Goal: Task Accomplishment & Management: Manage account settings

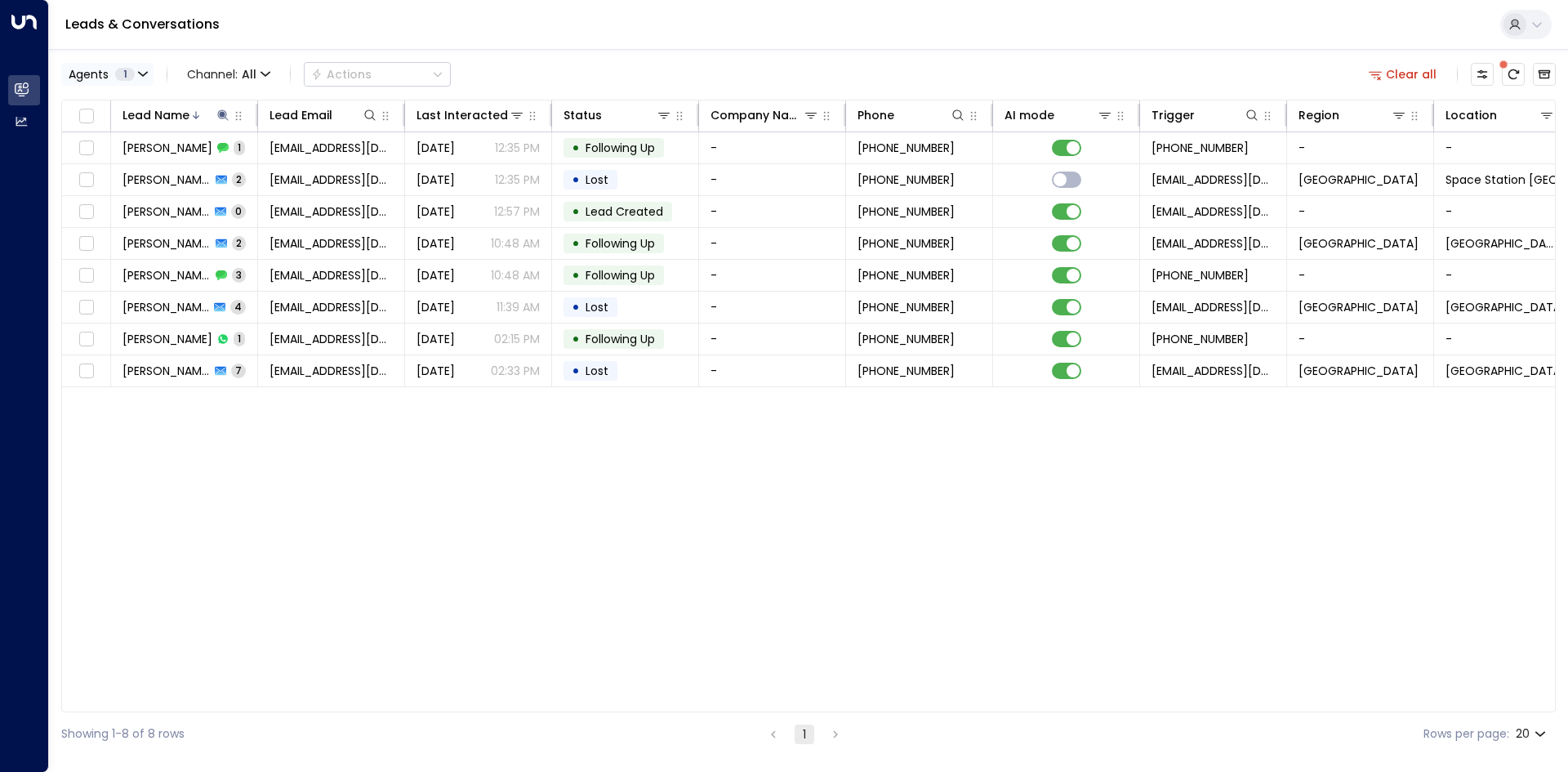
click at [140, 68] on button "Agents 1" at bounding box center [107, 73] width 92 height 23
click at [140, 68] on div at bounding box center [784, 386] width 1568 height 772
click at [1386, 70] on button "Clear all" at bounding box center [1403, 73] width 81 height 23
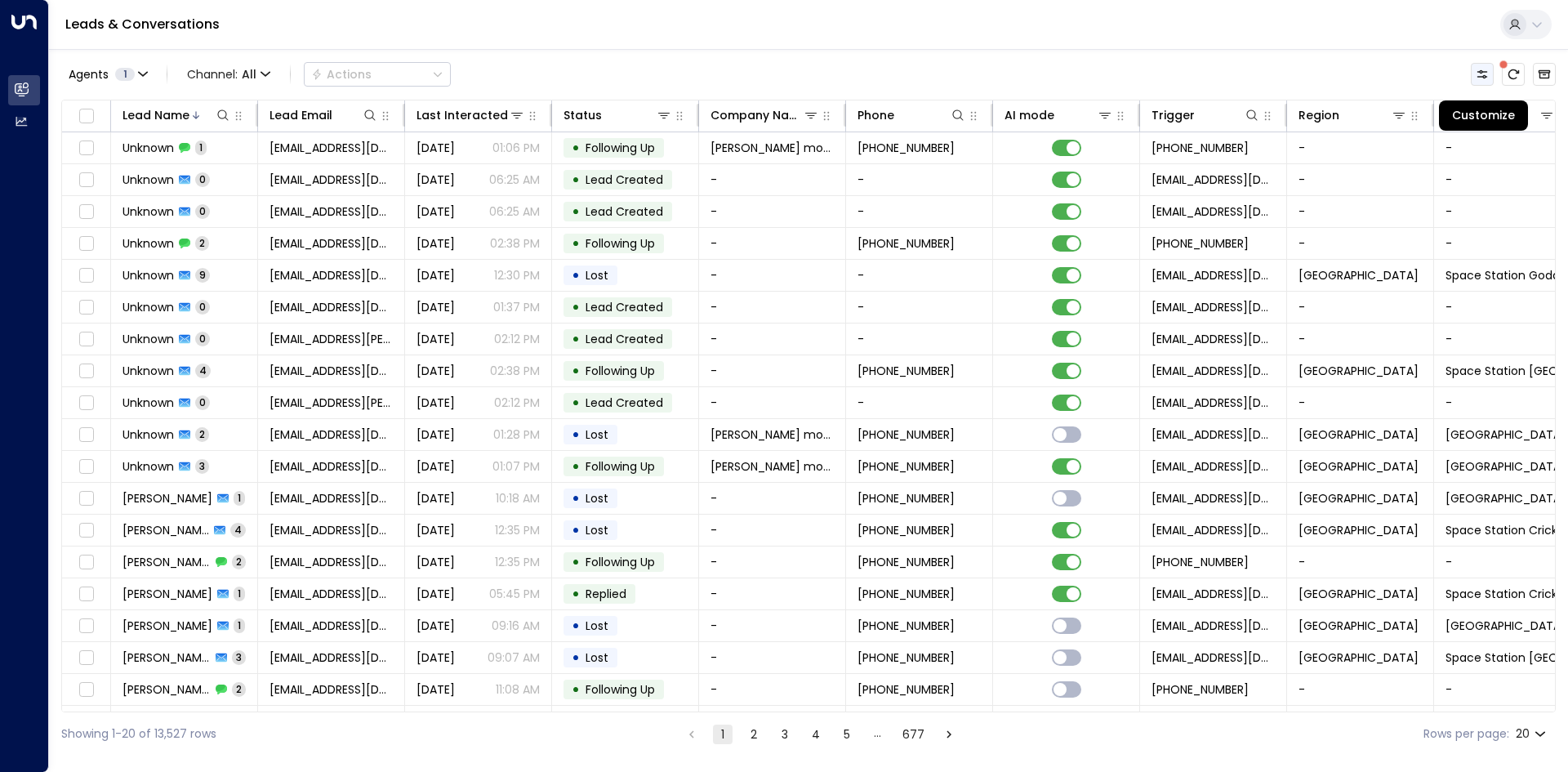
click at [1475, 74] on icon "Customize" at bounding box center [1481, 73] width 13 height 13
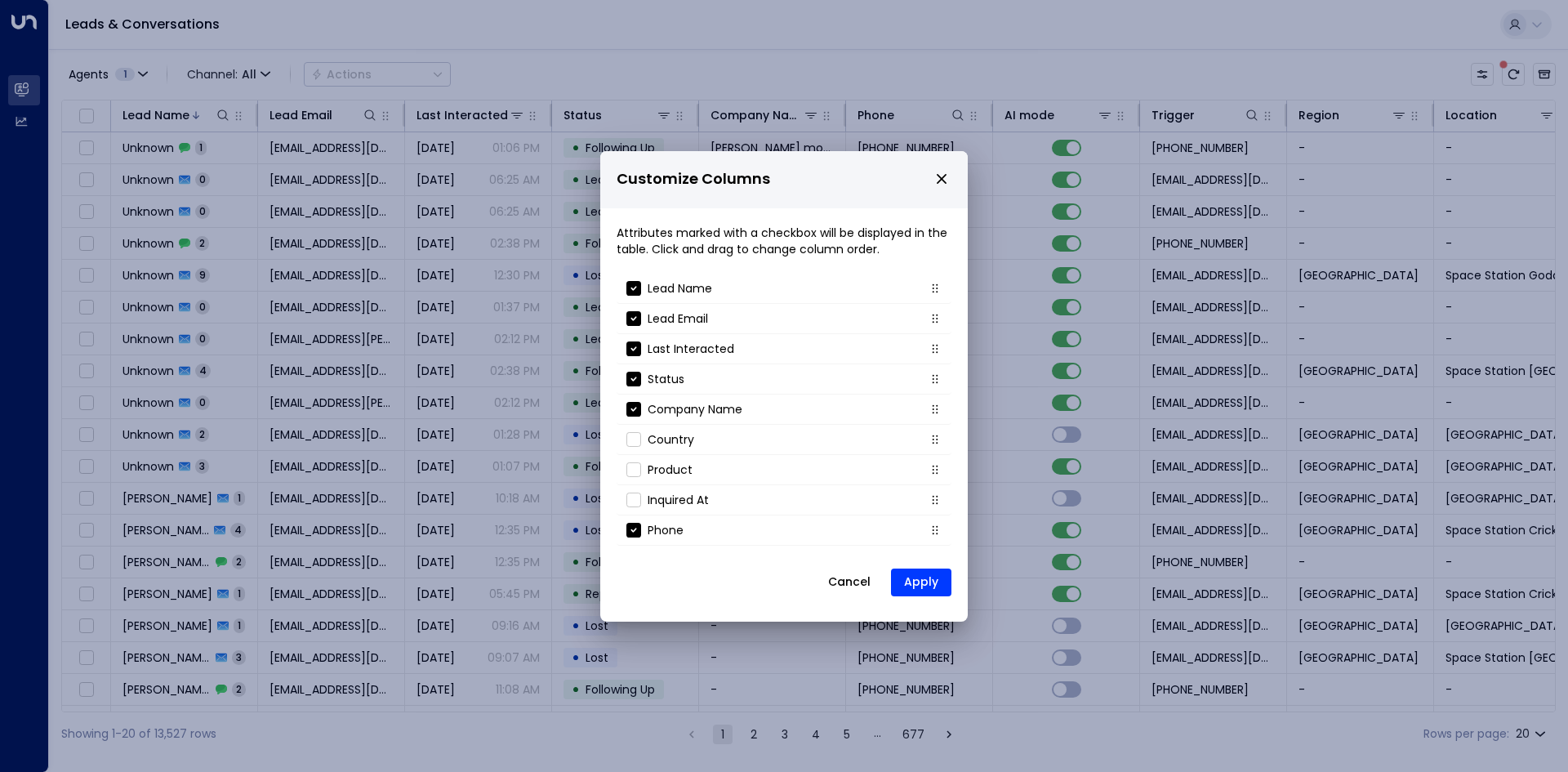
click at [942, 173] on icon "close" at bounding box center [941, 178] width 15 height 15
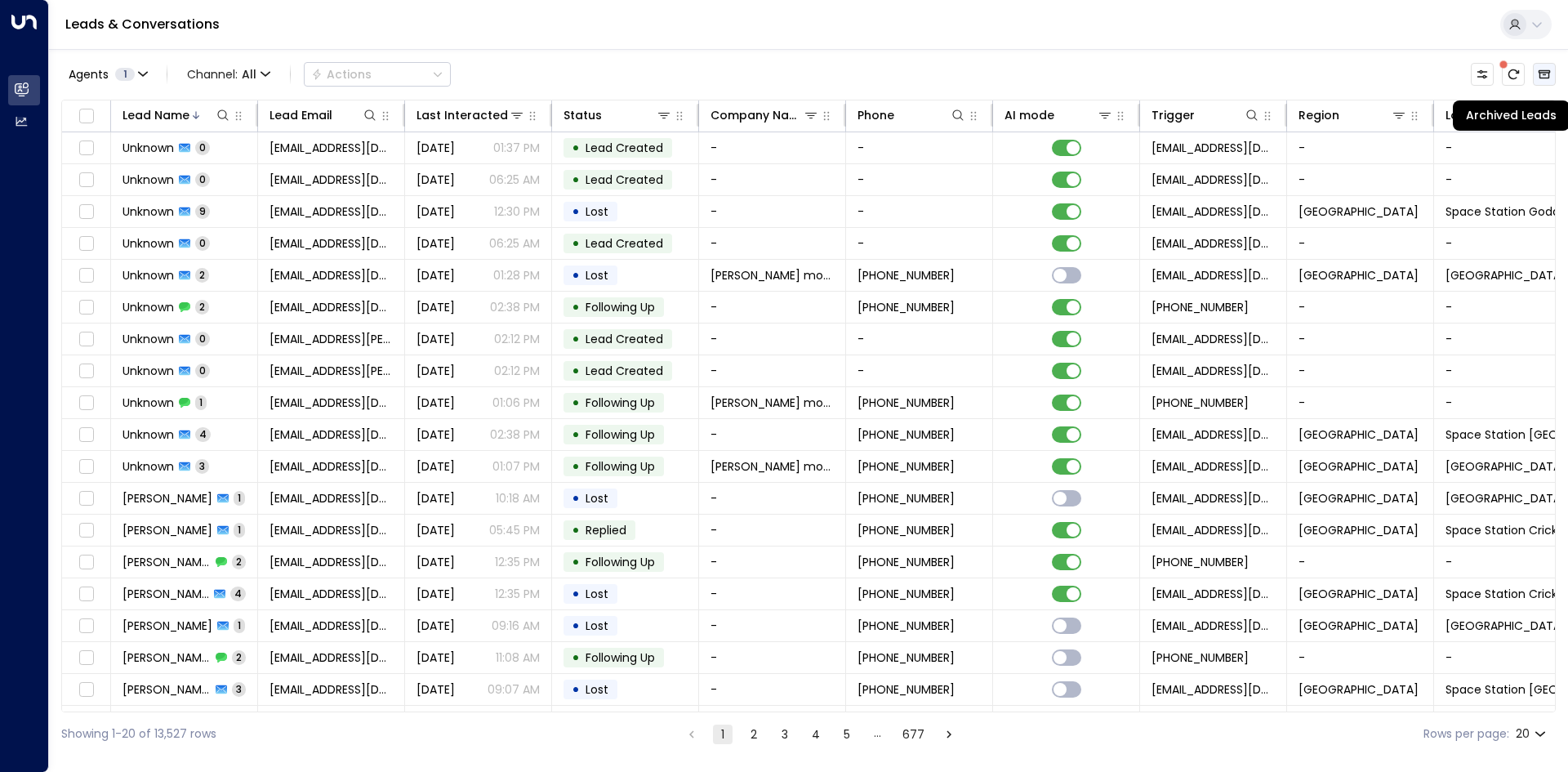
click at [1543, 72] on icon "Archived Leads" at bounding box center [1543, 73] width 13 height 13
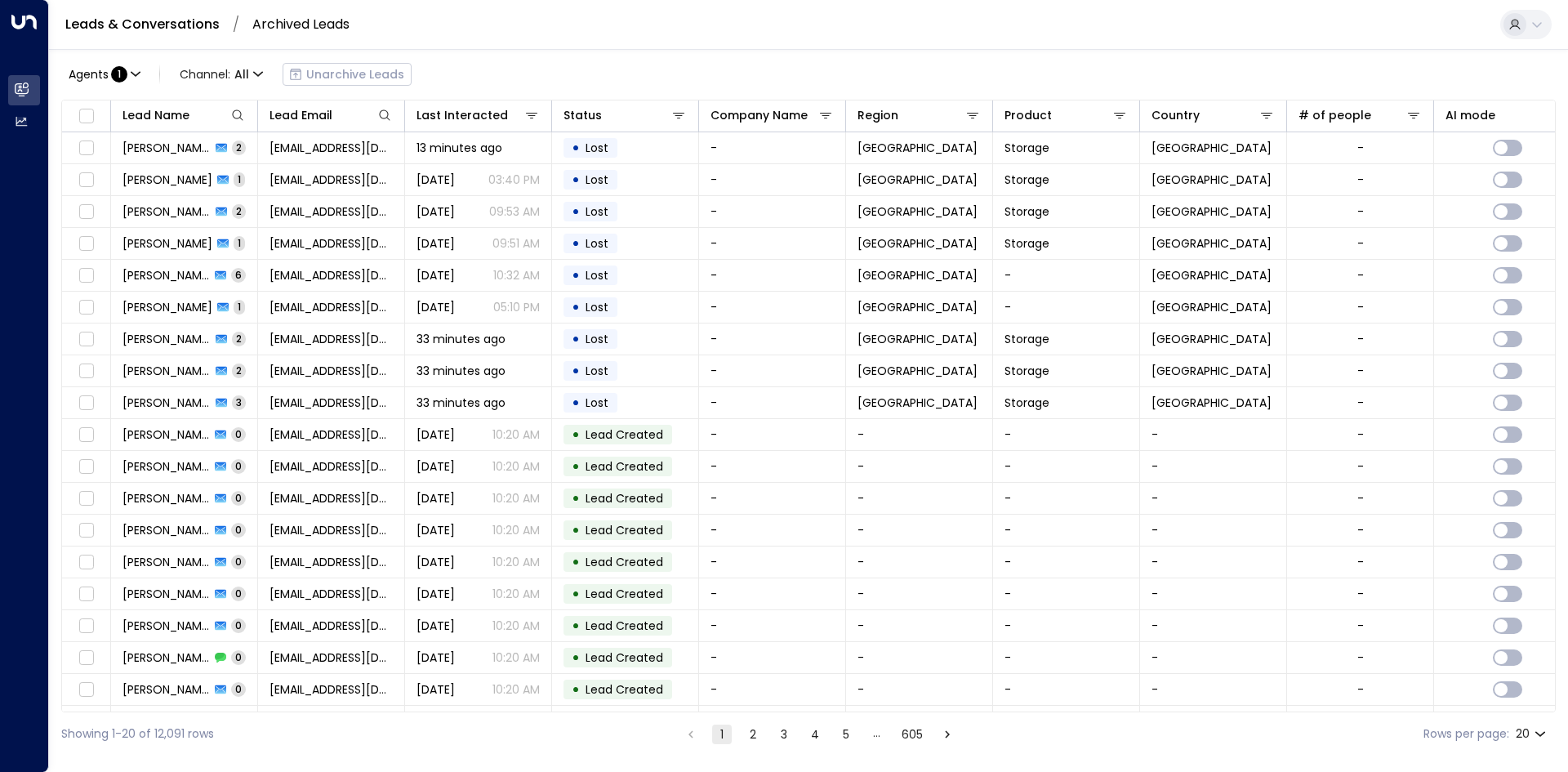
click at [346, 76] on div "Agents : 1 Channel: All Unarchive Leads" at bounding box center [237, 74] width 351 height 33
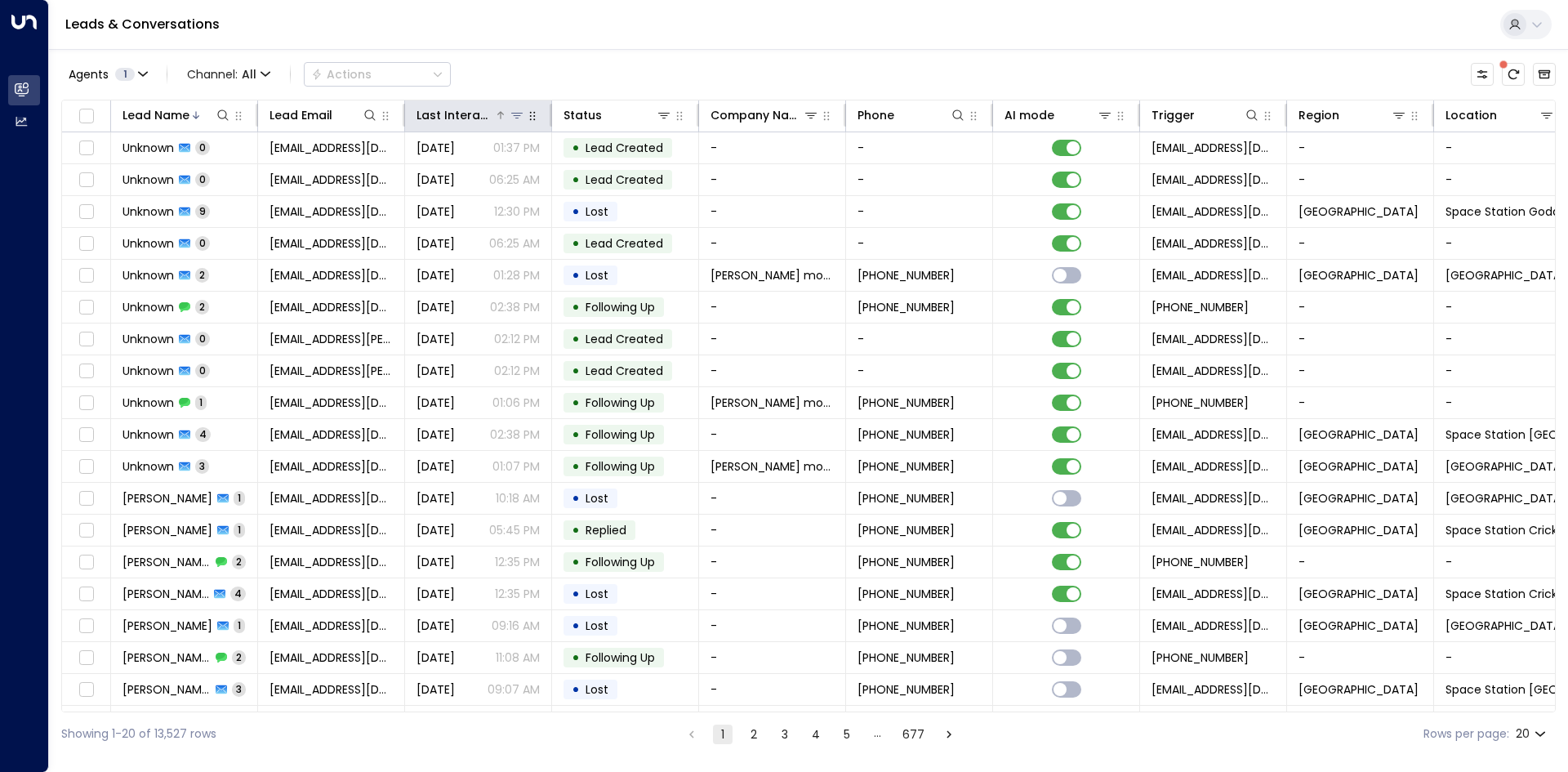
click at [472, 118] on div "Last Interacted" at bounding box center [455, 115] width 77 height 20
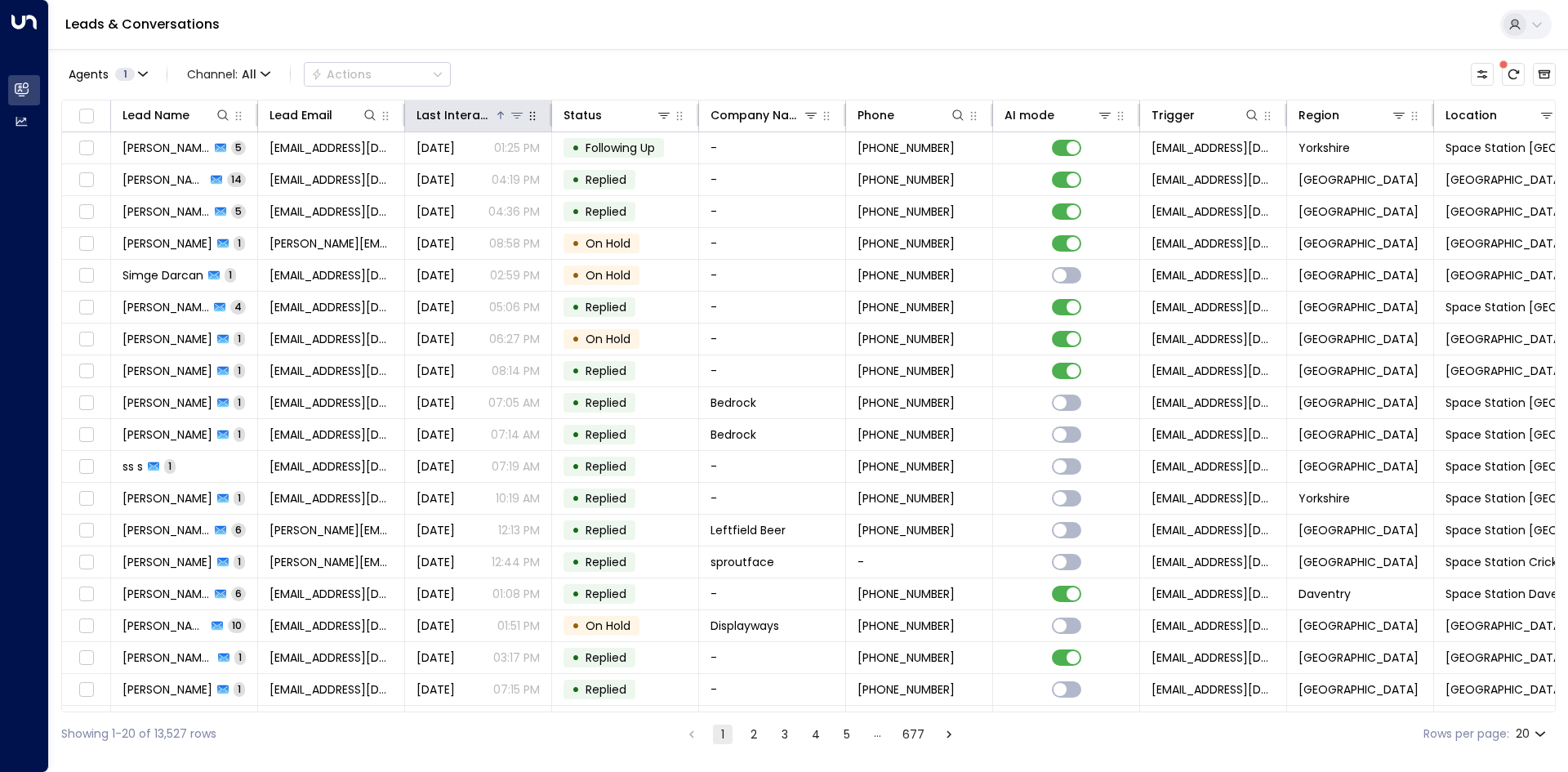
click at [452, 116] on div "Last Interacted" at bounding box center [455, 115] width 77 height 20
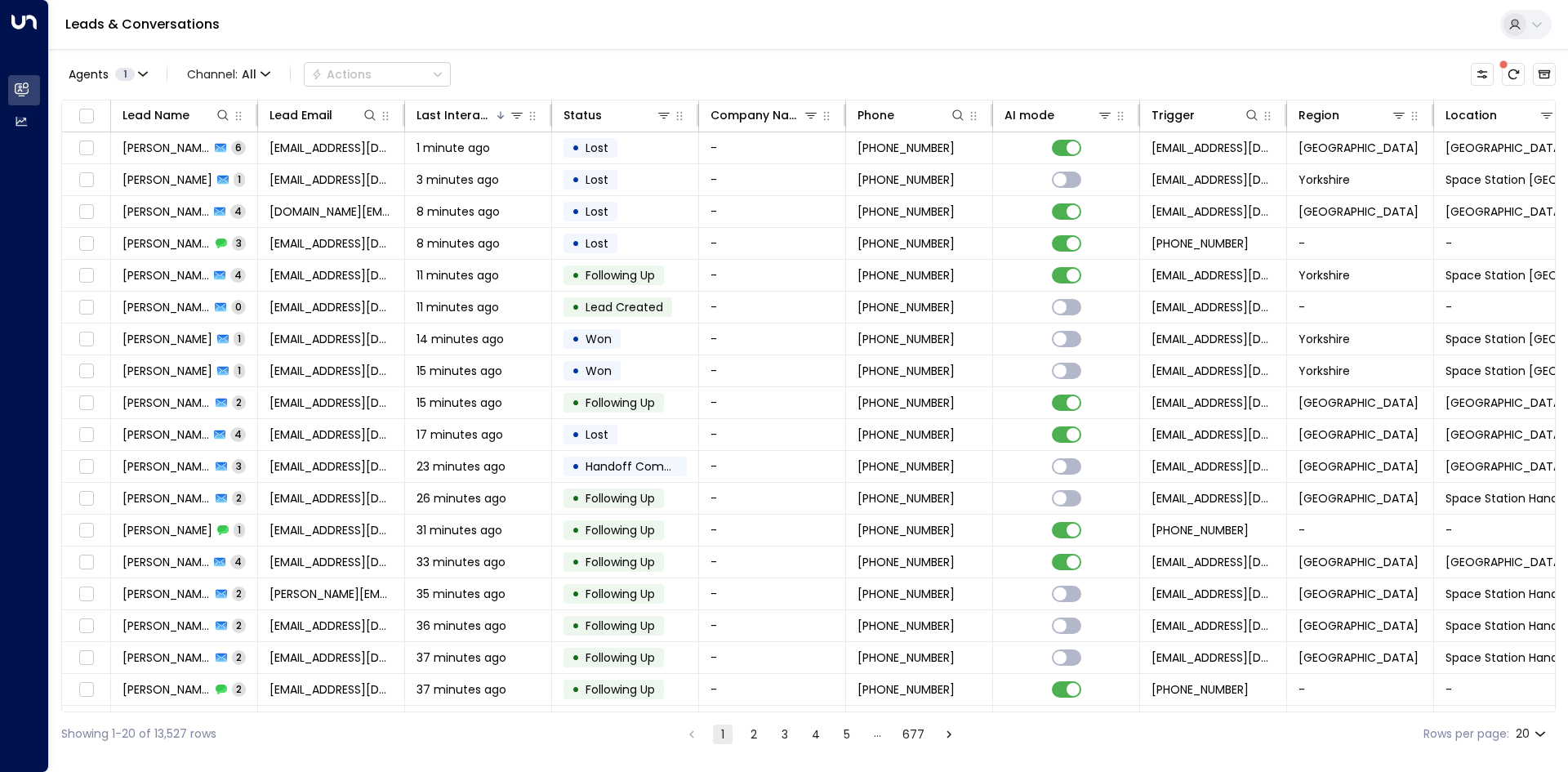
click at [1138, 55] on div "Agents 1 Channel: All Actions Lead Name Lead Email Last Interacted Status Compa…" at bounding box center [808, 401] width 1494 height 707
